Goal: Task Accomplishment & Management: Use online tool/utility

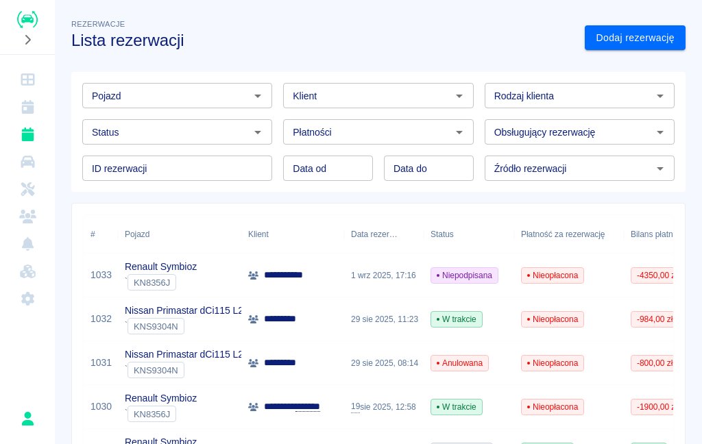
click at [216, 281] on div "Renault Symbioz ` KN8356J" at bounding box center [179, 276] width 123 height 44
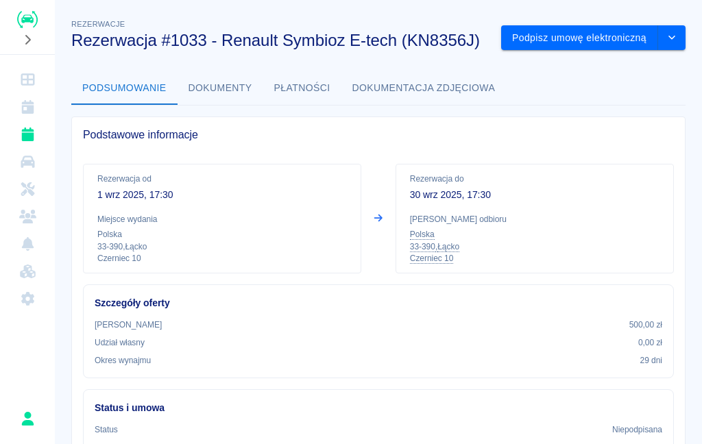
click at [591, 38] on button "Podpisz umowę elektroniczną" at bounding box center [579, 37] width 157 height 25
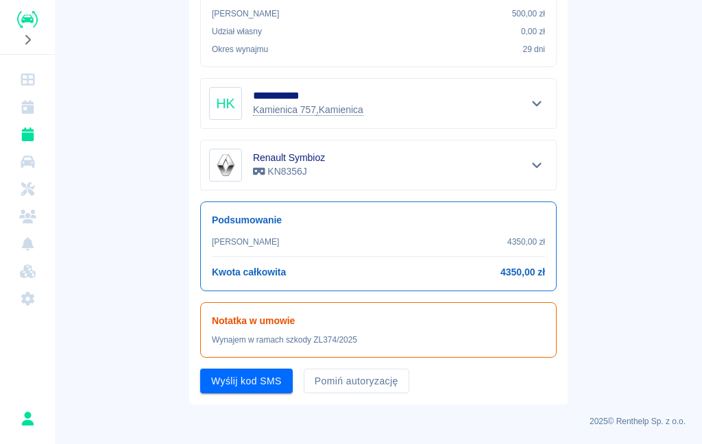
scroll to position [290, 0]
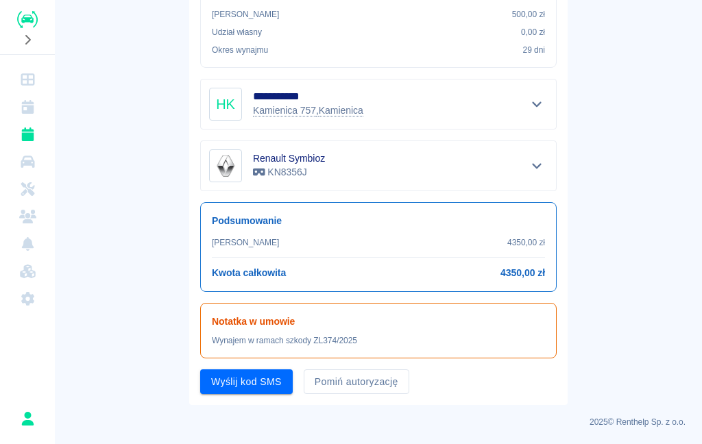
click at [376, 379] on button "Pomiń autoryzację" at bounding box center [357, 381] width 106 height 25
click at [265, 382] on button "Podpisz umowę" at bounding box center [246, 381] width 93 height 25
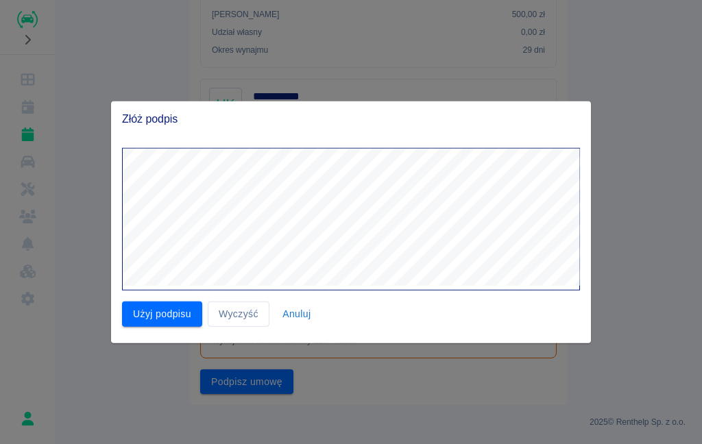
click at [171, 306] on button "Użyj podpisu" at bounding box center [162, 314] width 80 height 25
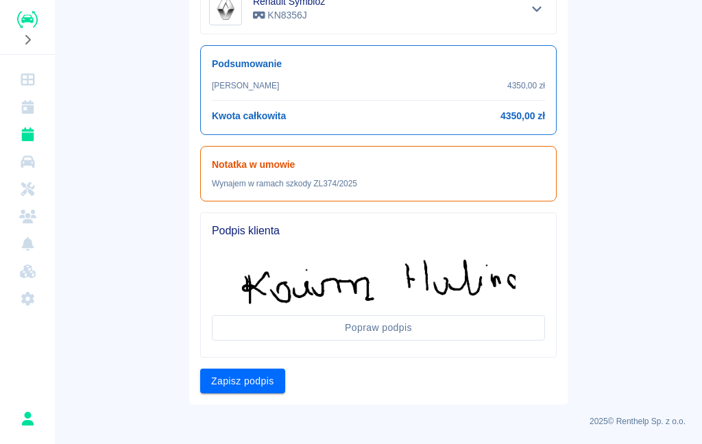
scroll to position [446, 0]
click at [252, 383] on button "Zapisz podpis" at bounding box center [242, 381] width 85 height 25
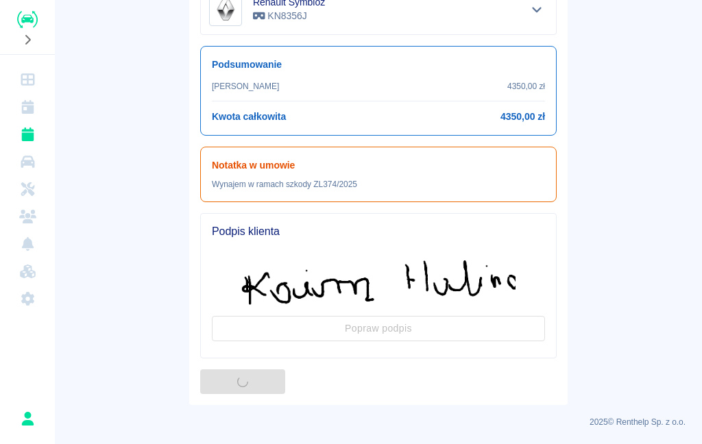
scroll to position [0, 0]
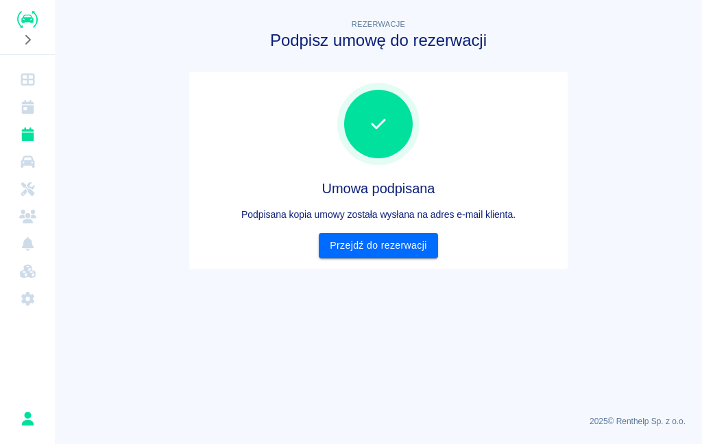
click at [385, 256] on link "Przejdź do rezerwacji" at bounding box center [378, 245] width 119 height 25
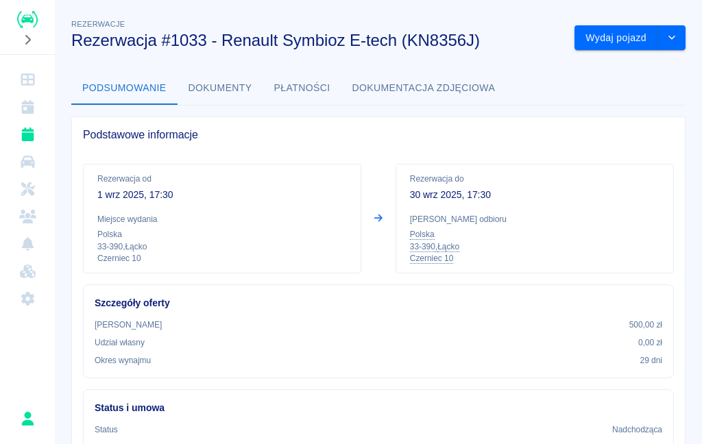
click at [622, 42] on button "Wydaj pojazd" at bounding box center [616, 37] width 84 height 25
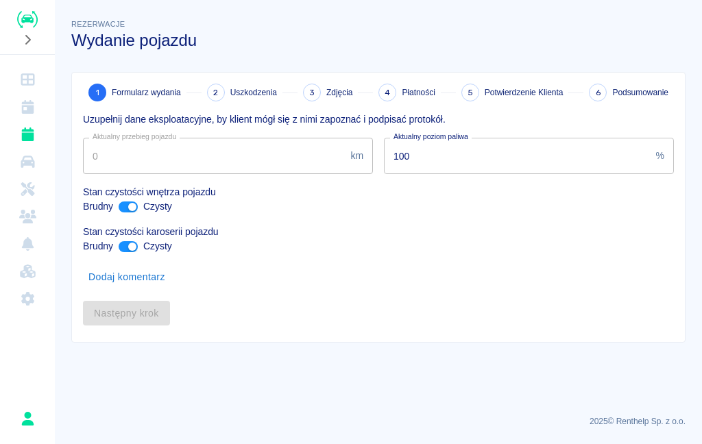
type input "1726"
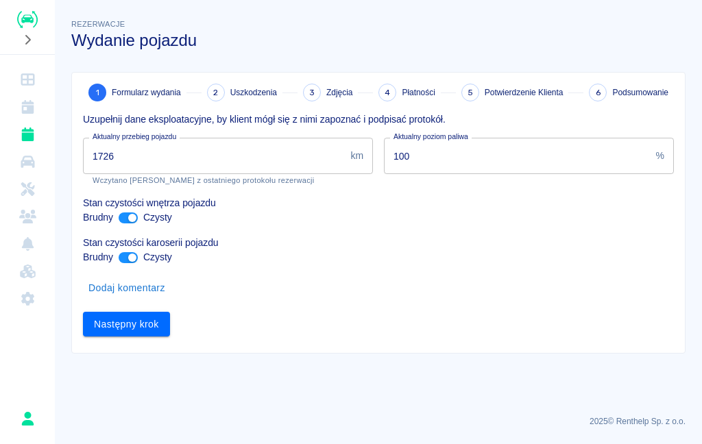
click at [121, 328] on button "Następny krok" at bounding box center [126, 324] width 87 height 25
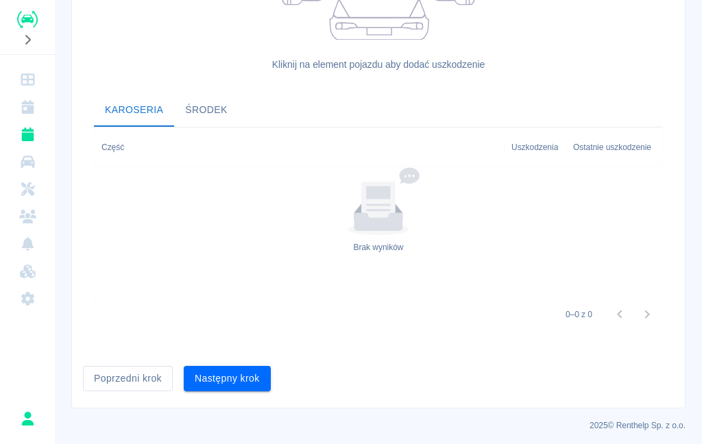
scroll to position [406, 0]
click at [234, 377] on button "Następny krok" at bounding box center [227, 379] width 87 height 25
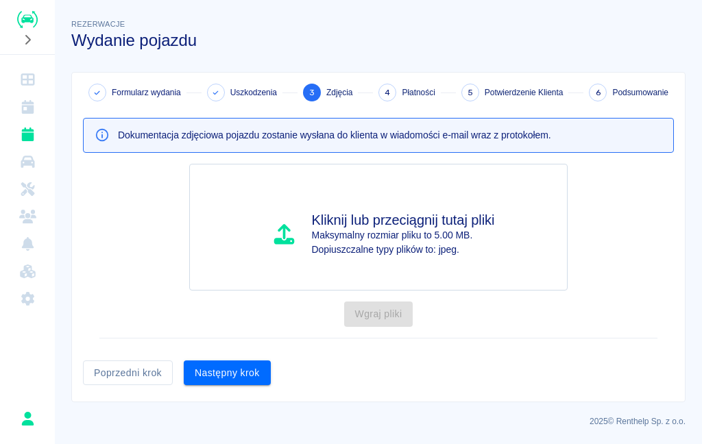
scroll to position [0, 0]
click at [230, 371] on button "Następny krok" at bounding box center [227, 373] width 87 height 25
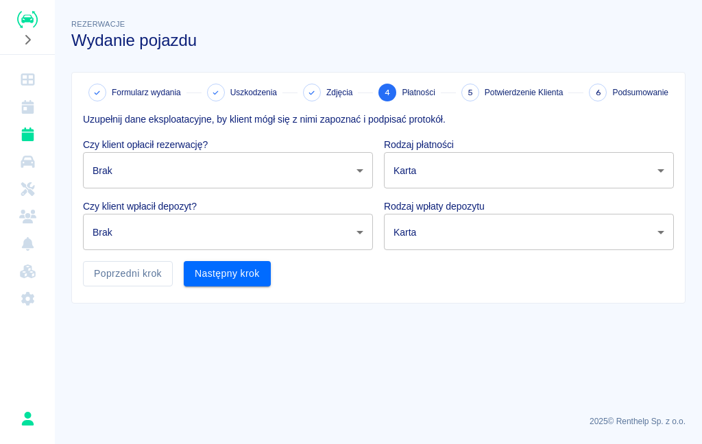
click at [339, 169] on body "Używamy plików Cookies, by zapewnić Ci najlepsze możliwe doświadczenie. Aby dow…" at bounding box center [351, 222] width 702 height 444
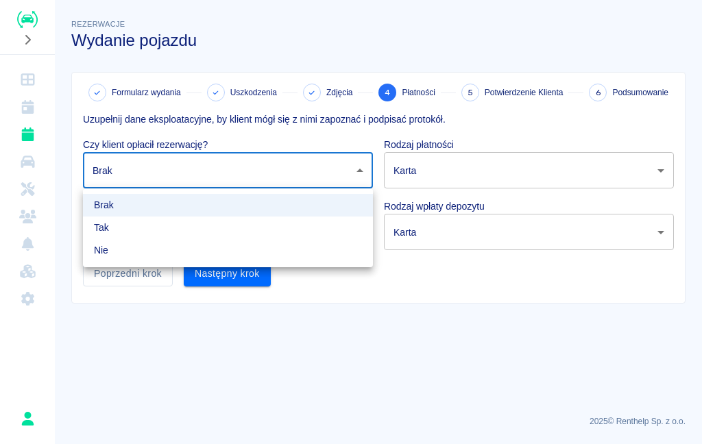
click at [270, 226] on li "Tak" at bounding box center [228, 228] width 290 height 23
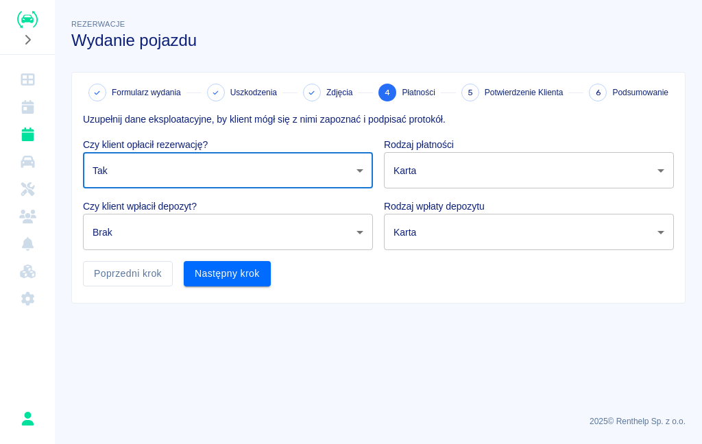
click at [354, 176] on body "Używamy plików Cookies, by zapewnić Ci najlepsze możliwe doświadczenie. Aby dow…" at bounding box center [351, 222] width 702 height 444
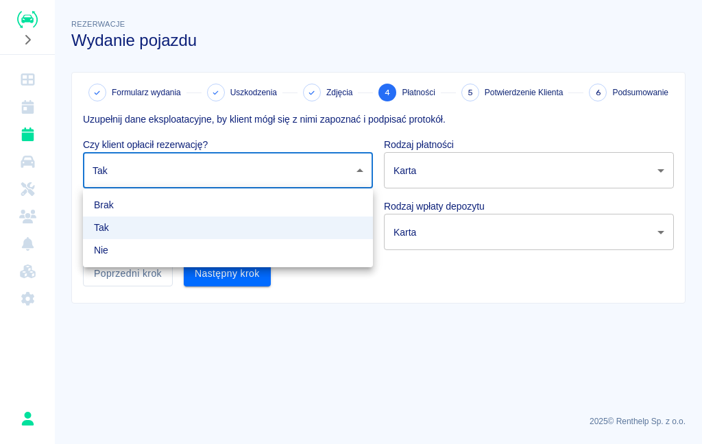
click at [236, 247] on li "Nie" at bounding box center [228, 250] width 290 height 23
type input "false"
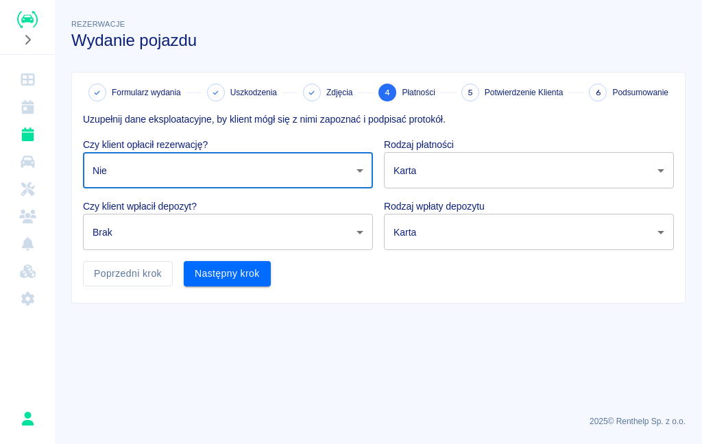
click at [330, 235] on body "Używamy plików Cookies, by zapewnić Ci najlepsze możliwe doświadczenie. Aby dow…" at bounding box center [351, 222] width 702 height 444
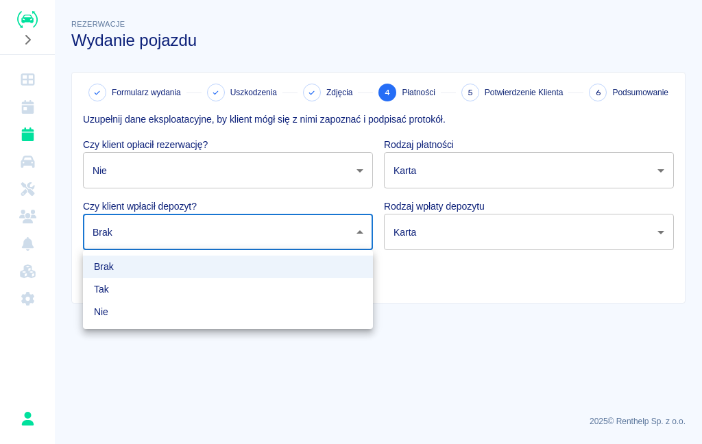
click at [221, 287] on li "Tak" at bounding box center [228, 289] width 290 height 23
type input "true"
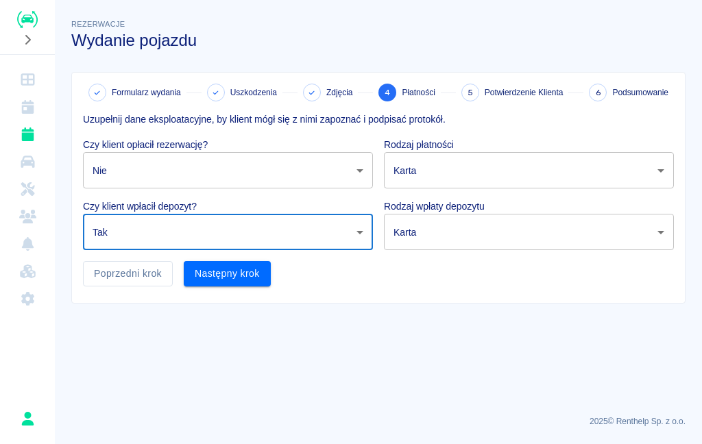
click at [513, 169] on body "Używamy plików Cookies, by zapewnić Ci najlepsze możliwe doświadczenie. Aby dow…" at bounding box center [351, 222] width 702 height 444
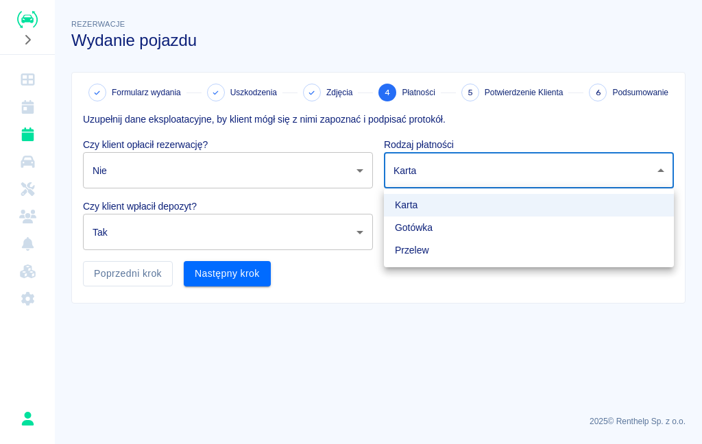
click at [492, 255] on li "Przelew" at bounding box center [529, 250] width 290 height 23
type input "bank_transfer"
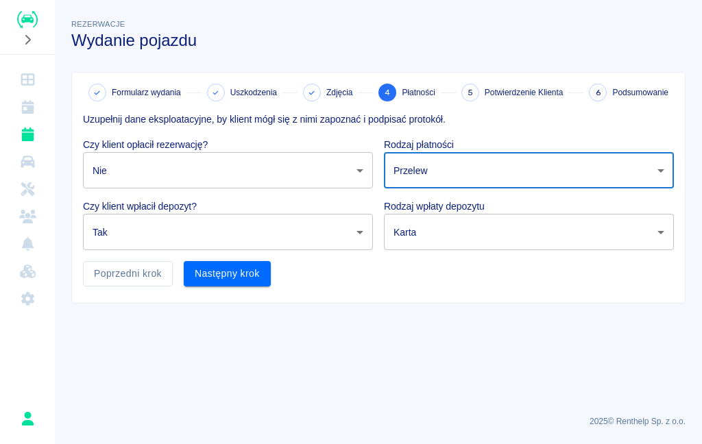
click at [513, 232] on body "Używamy plików Cookies, by zapewnić Ci najlepsze możliwe doświadczenie. Aby dow…" at bounding box center [351, 222] width 702 height 444
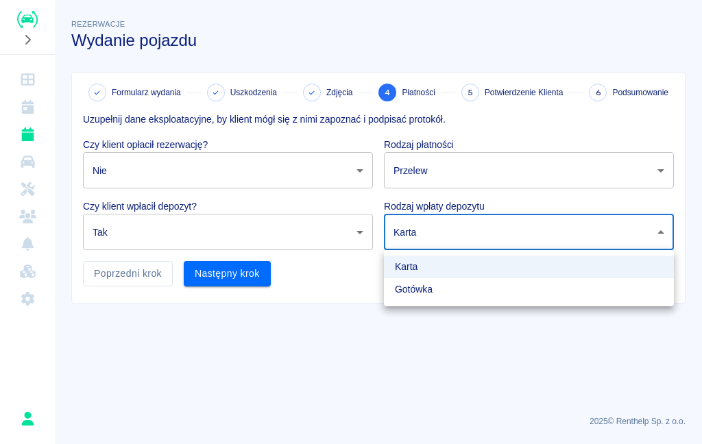
click at [496, 290] on li "Gotówka" at bounding box center [529, 289] width 290 height 23
type input "cash"
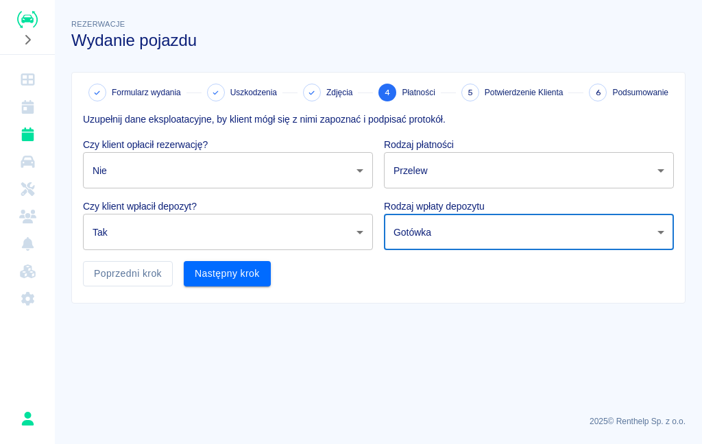
click at [251, 273] on button "Następny krok" at bounding box center [227, 273] width 87 height 25
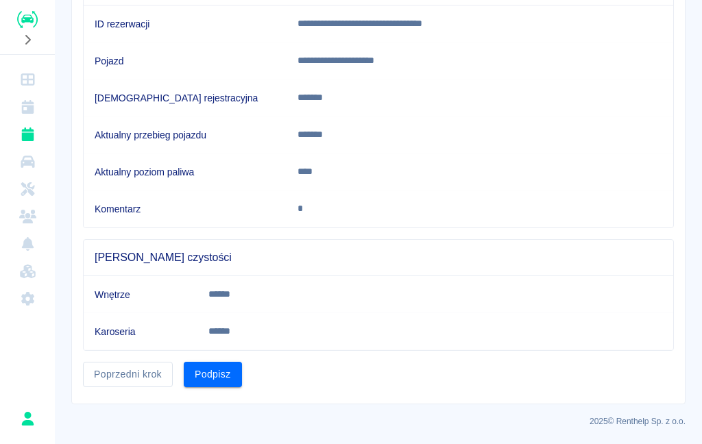
scroll to position [169, 0]
click at [224, 374] on button "Podpisz" at bounding box center [213, 375] width 58 height 25
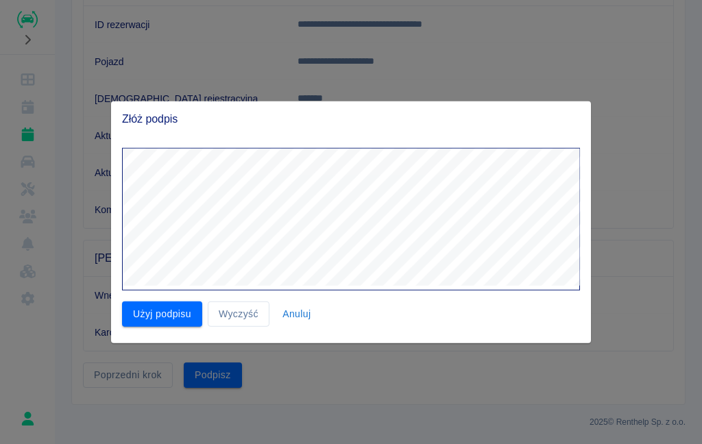
click at [154, 315] on button "Użyj podpisu" at bounding box center [162, 314] width 80 height 25
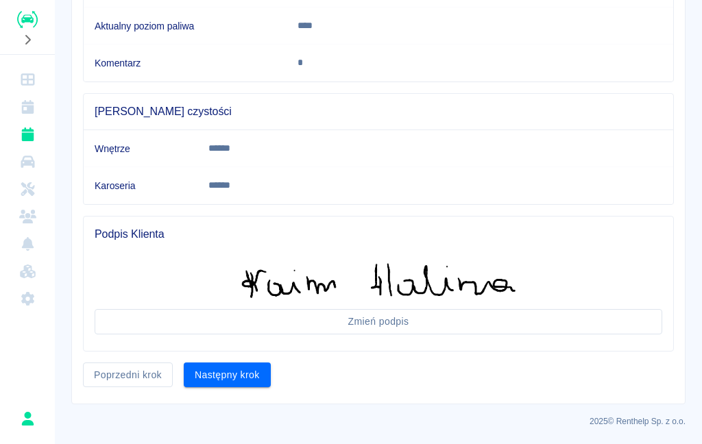
scroll to position [315, 0]
click at [236, 378] on button "Następny krok" at bounding box center [227, 375] width 87 height 25
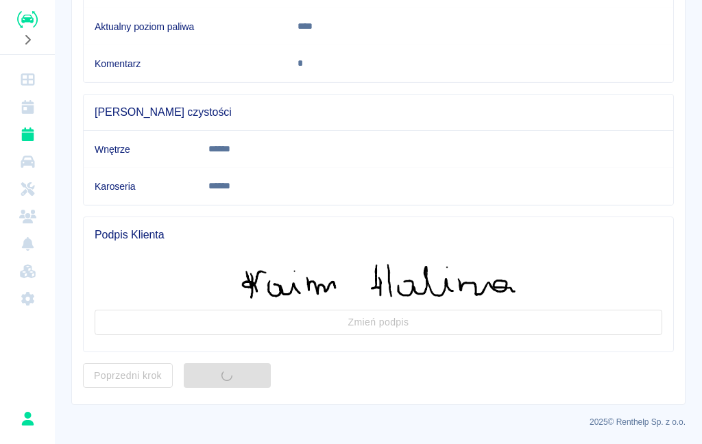
scroll to position [0, 0]
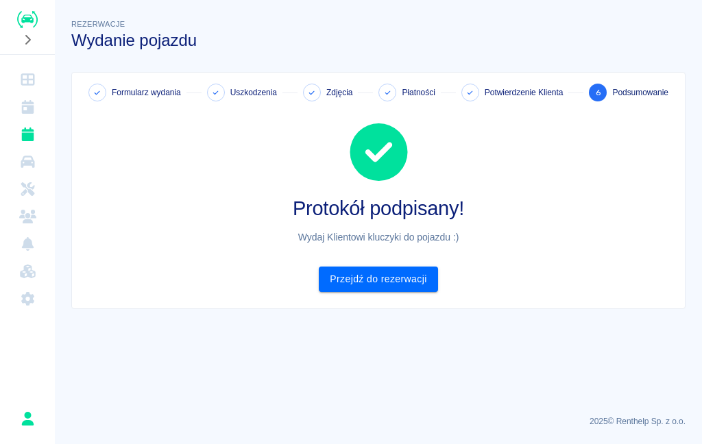
click at [381, 278] on link "Przejdź do rezerwacji" at bounding box center [378, 279] width 119 height 25
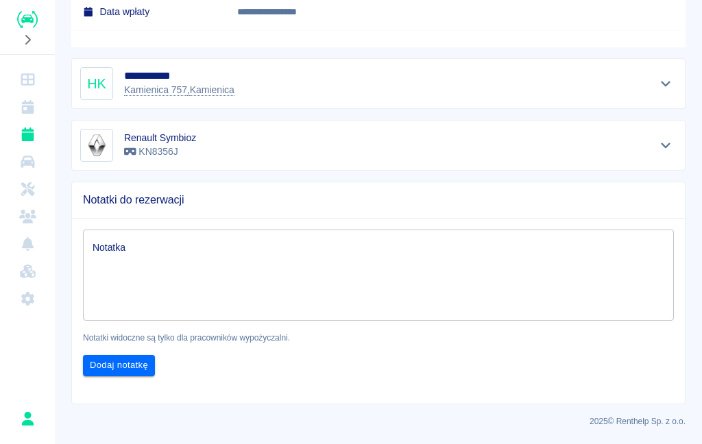
scroll to position [1120, 0]
